Goal: Task Accomplishment & Management: Manage account settings

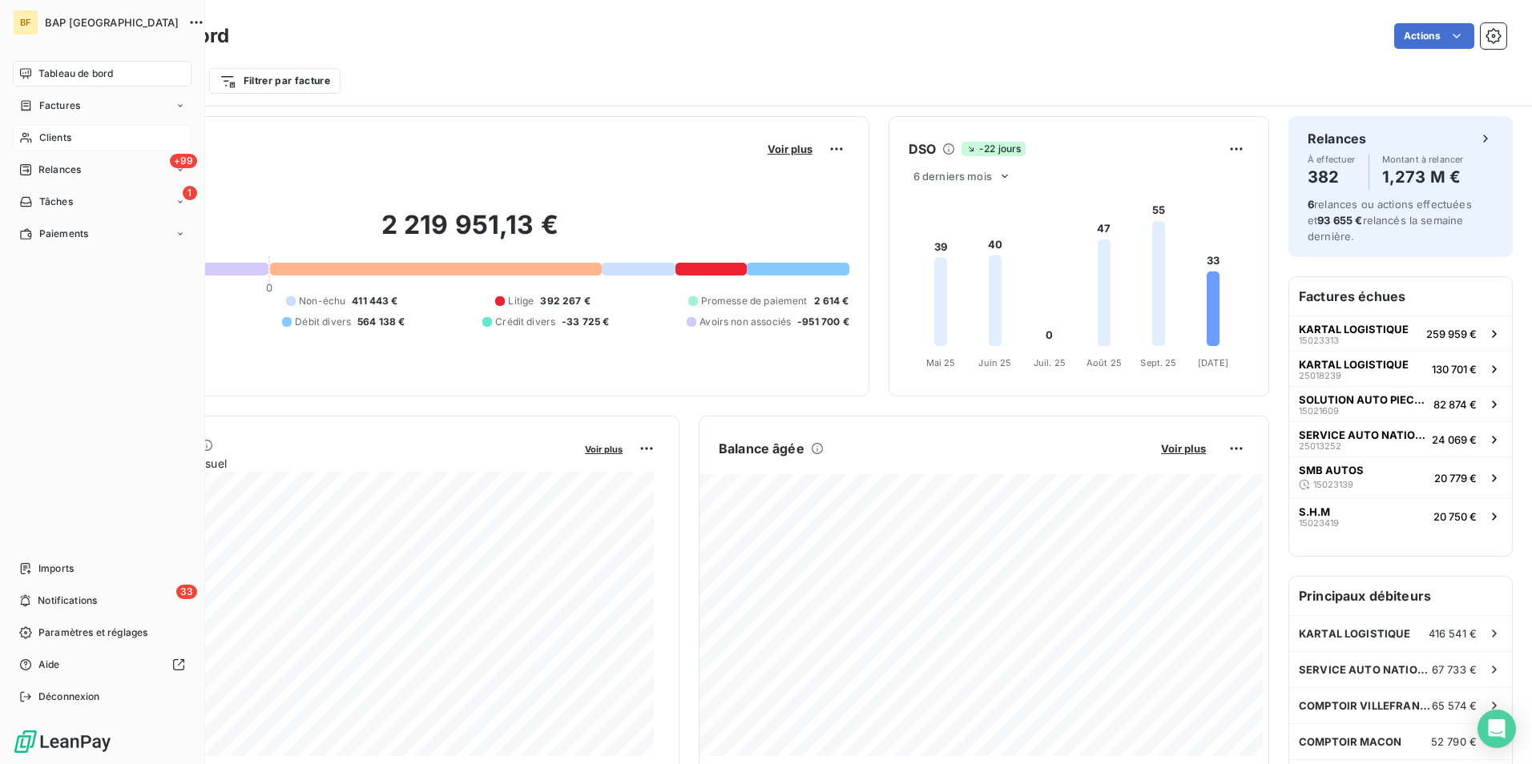
scroll to position [1, 0]
click at [39, 142] on span "Clients" at bounding box center [55, 138] width 32 height 14
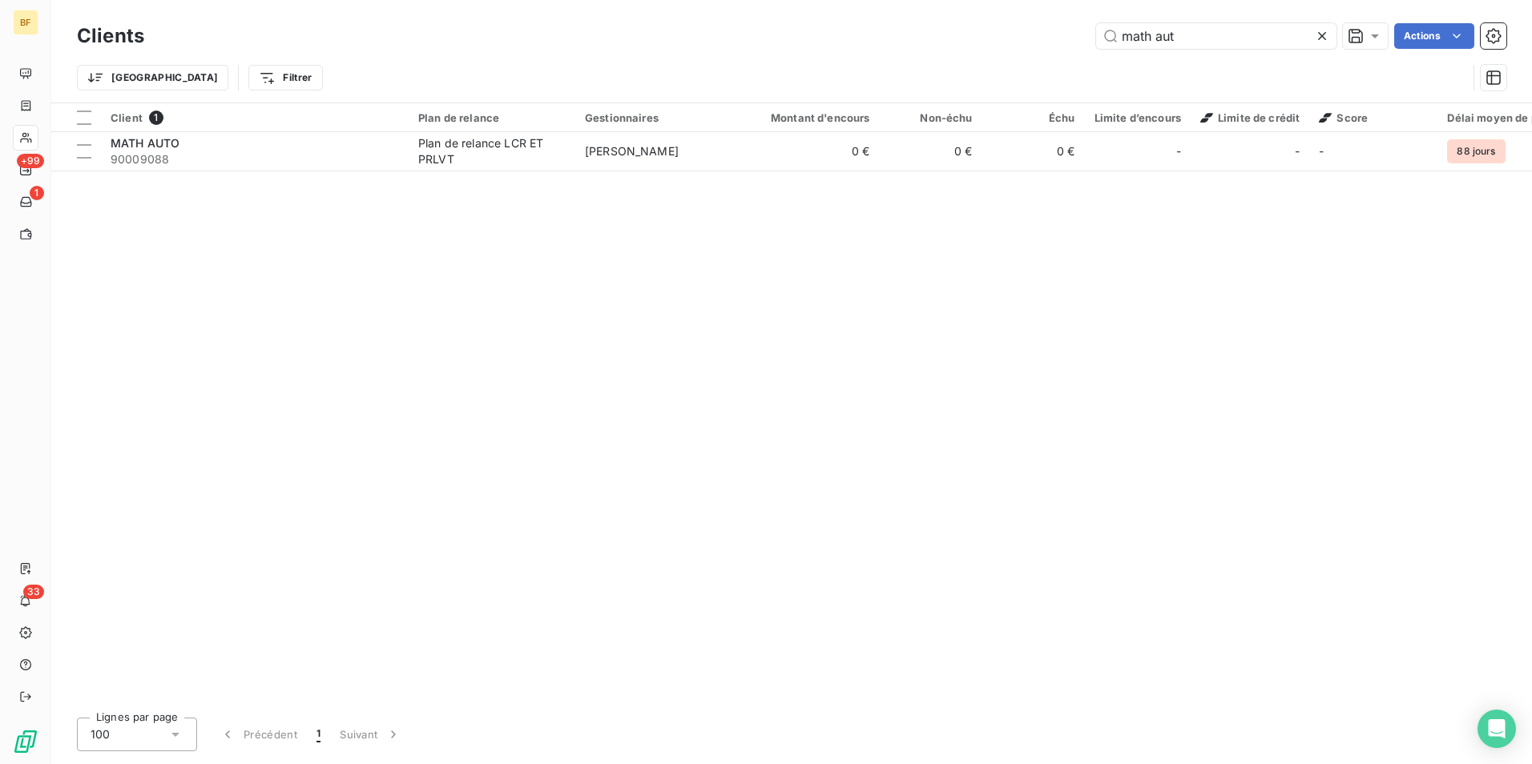
drag, startPoint x: 1239, startPoint y: 28, endPoint x: 1069, endPoint y: 39, distance: 170.2
click at [1069, 39] on div "math aut Actions" at bounding box center [834, 36] width 1343 height 26
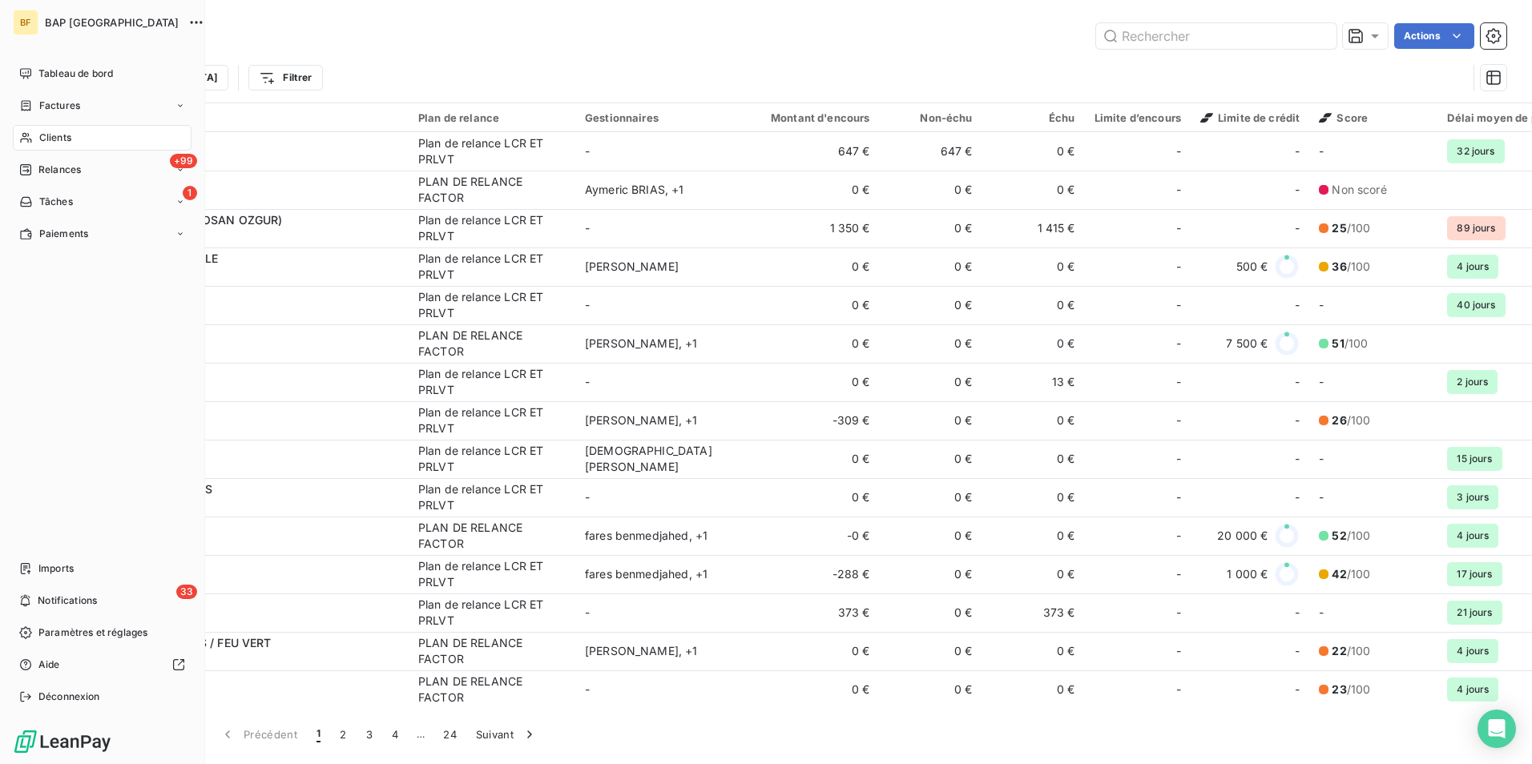
click at [52, 90] on nav "Tableau de bord Factures Clients +99 Relances 1 Tâches Paiements" at bounding box center [102, 154] width 179 height 186
click at [54, 88] on nav "Tableau de bord Factures Clients +99 Relances 1 Tâches Paiements" at bounding box center [102, 154] width 179 height 186
click at [56, 82] on div "Tableau de bord" at bounding box center [102, 74] width 179 height 26
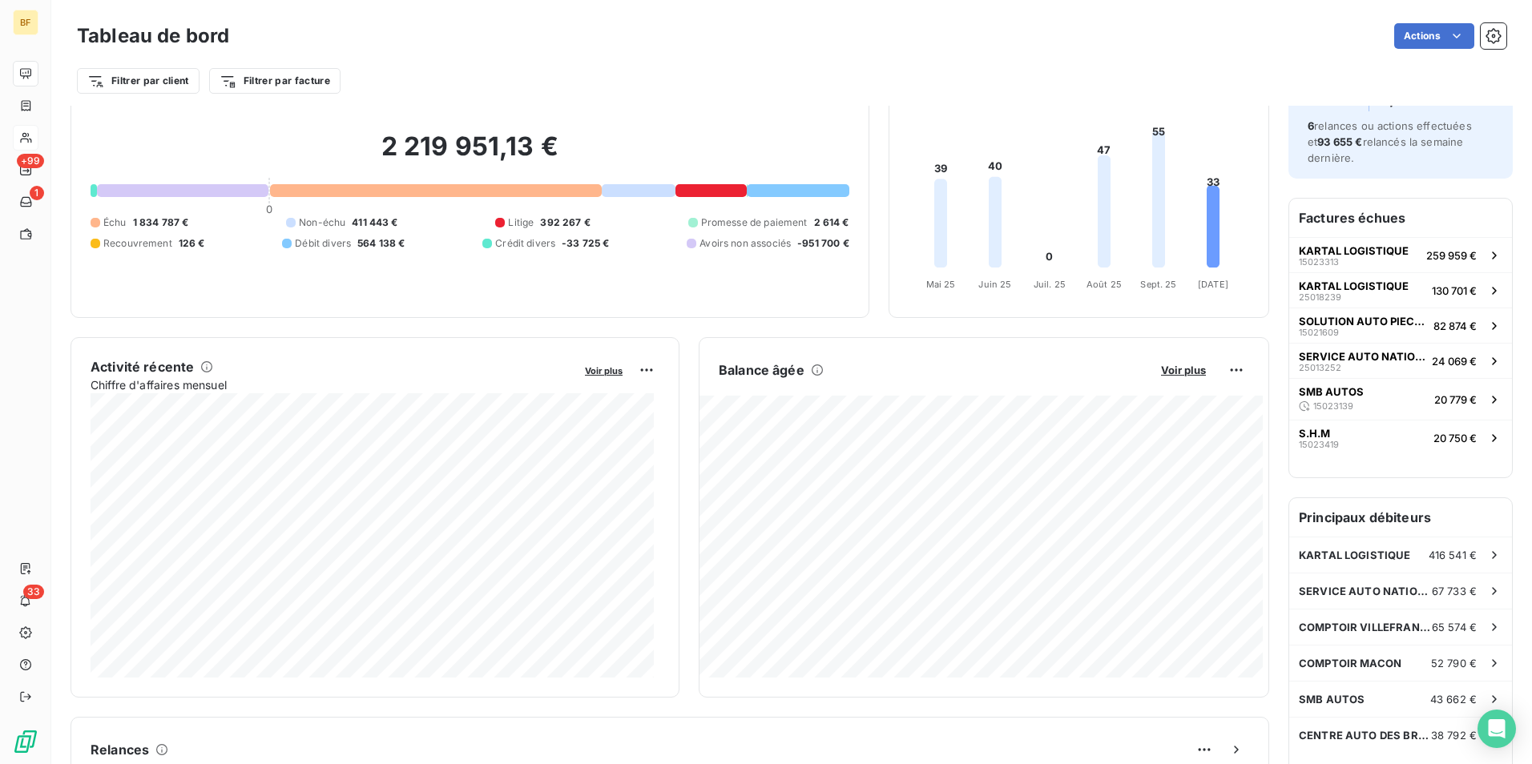
scroll to position [241, 0]
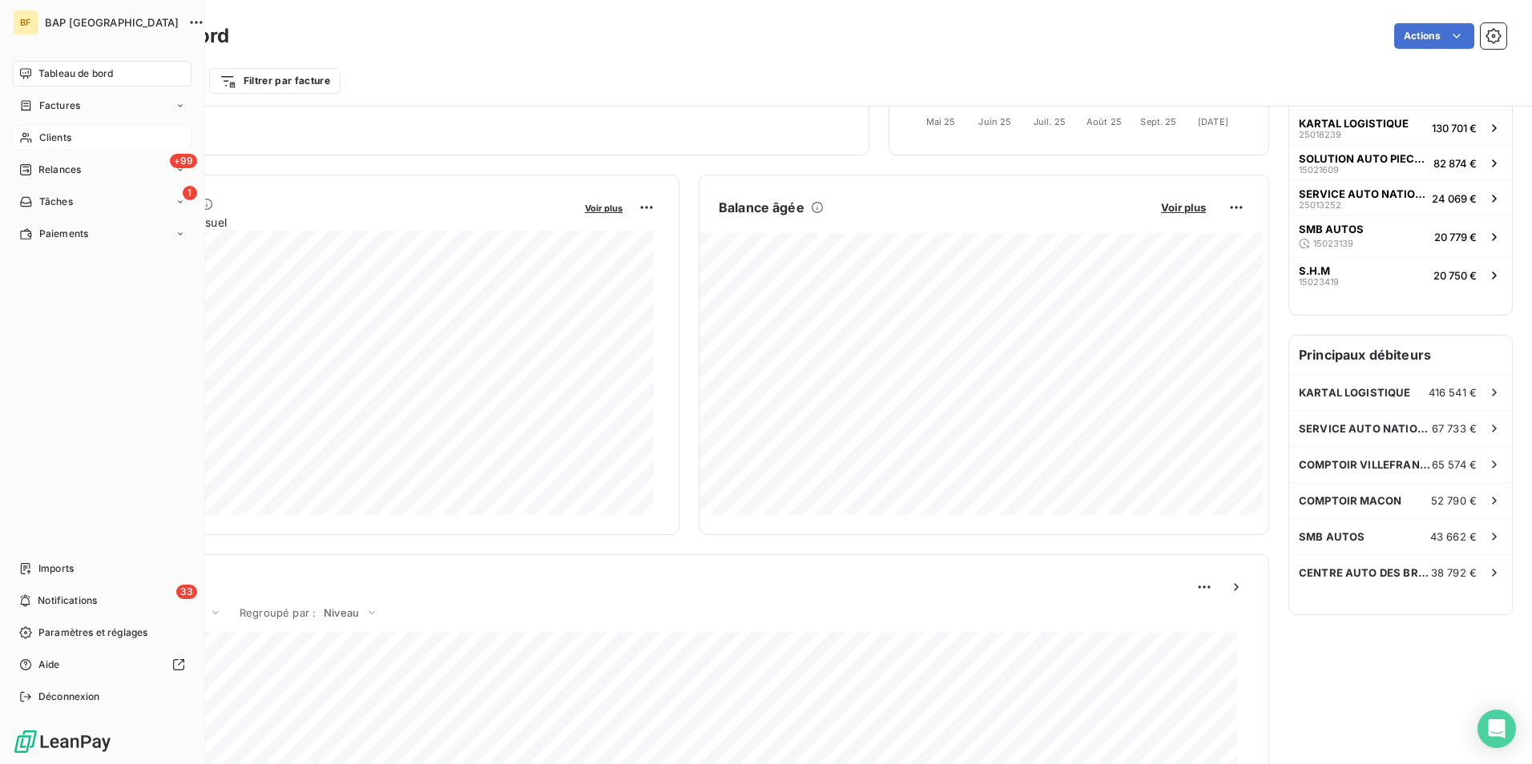
click at [23, 132] on icon at bounding box center [26, 137] width 14 height 13
